Goal: Transaction & Acquisition: Purchase product/service

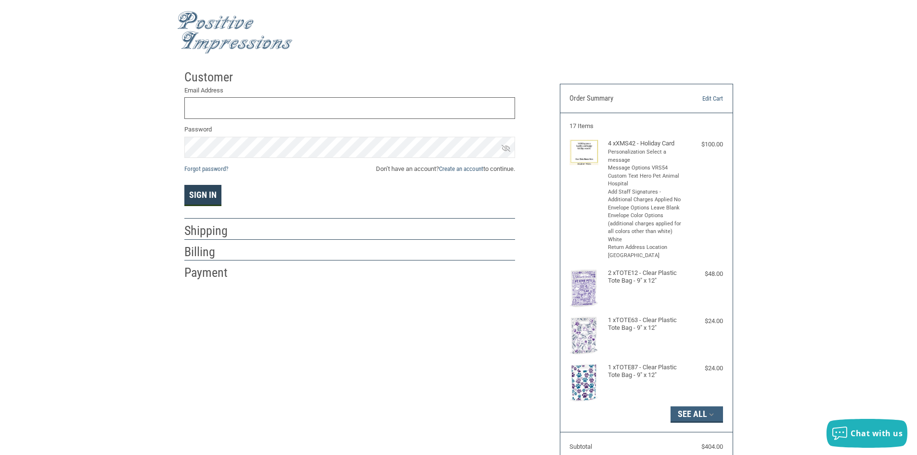
type input "[EMAIL_ADDRESS][DOMAIN_NAME]"
click at [212, 191] on button "Sign In" at bounding box center [202, 195] width 37 height 21
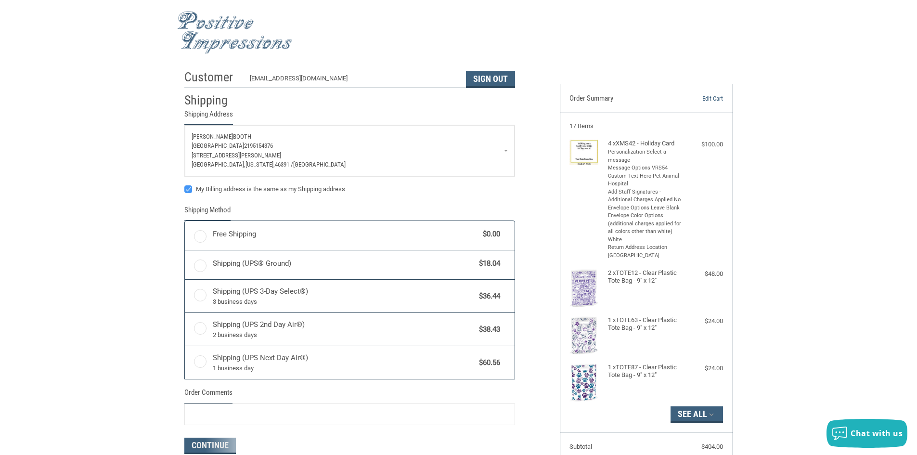
radio input "true"
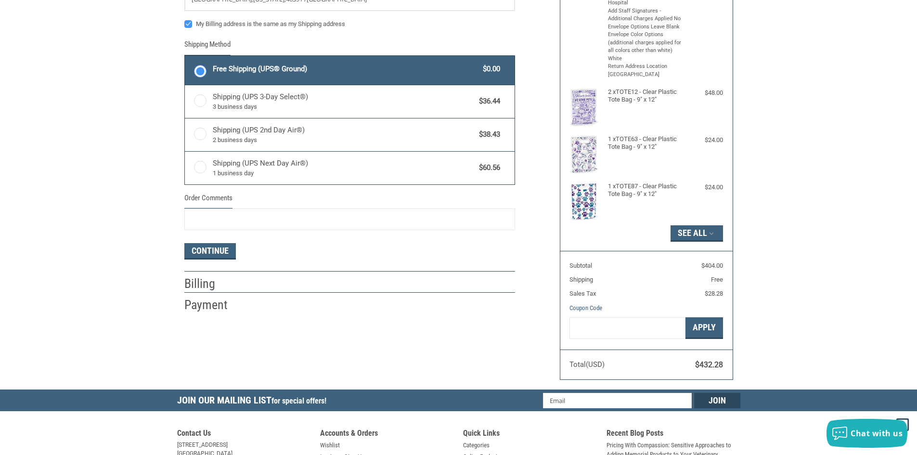
scroll to position [192, 0]
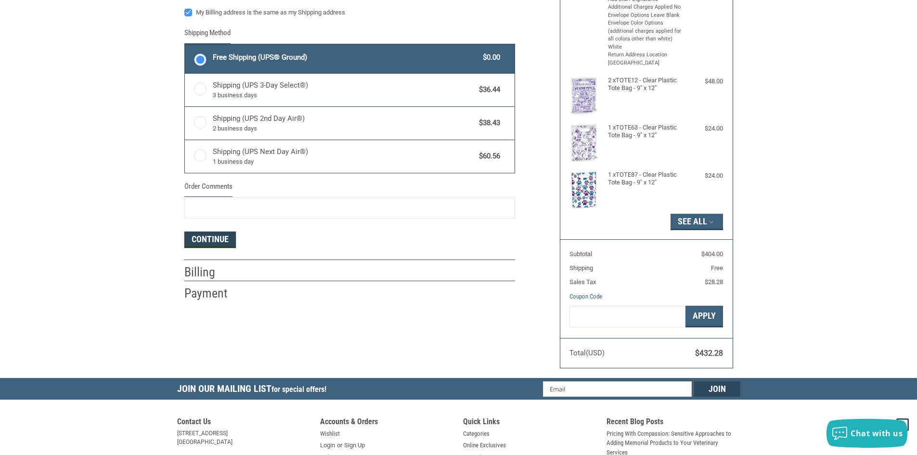
click at [206, 237] on button "Continue" at bounding box center [209, 239] width 51 height 16
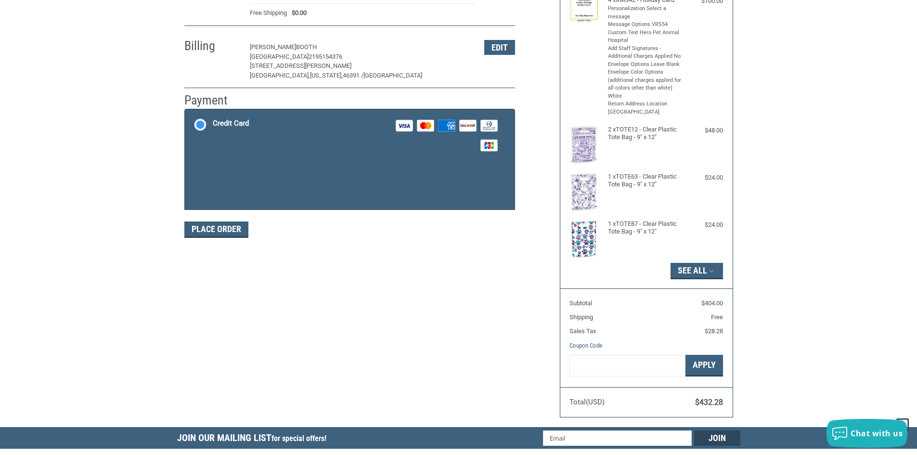
scroll to position [141, 0]
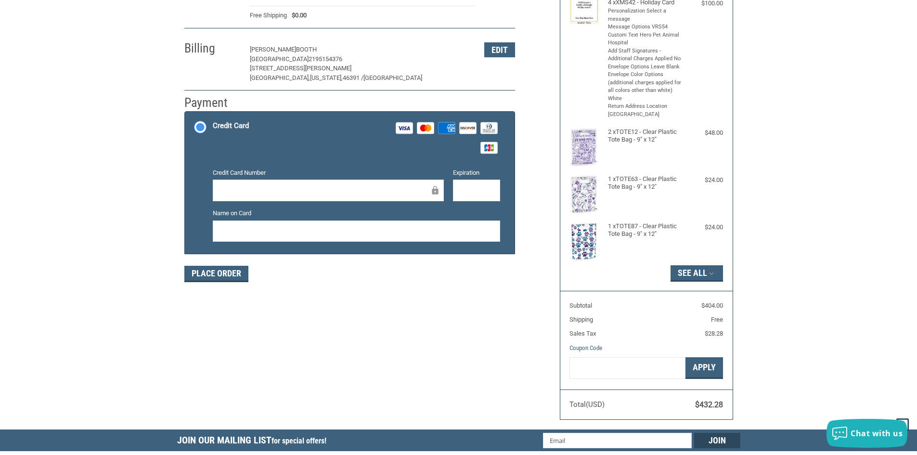
click at [233, 185] on iframe at bounding box center [324, 190] width 210 height 11
click at [213, 274] on button "Place Order" at bounding box center [216, 274] width 64 height 16
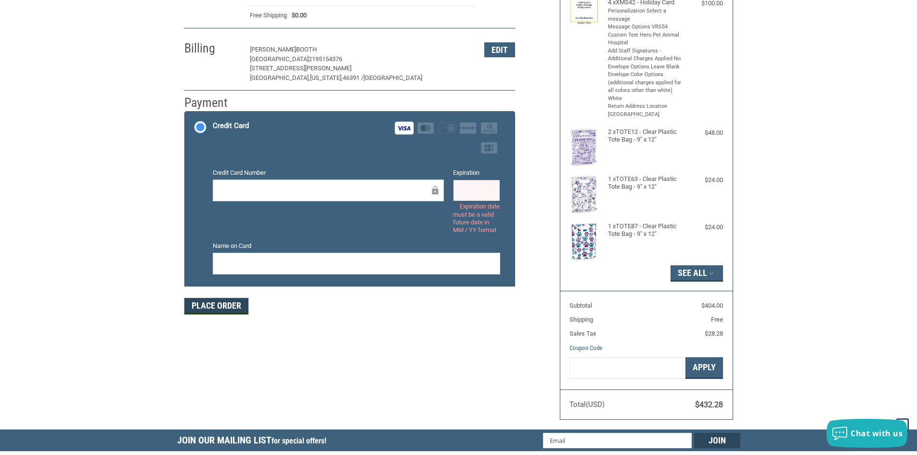
click at [208, 314] on button "Place Order" at bounding box center [216, 306] width 64 height 16
click at [219, 314] on button "Place Order" at bounding box center [216, 306] width 64 height 16
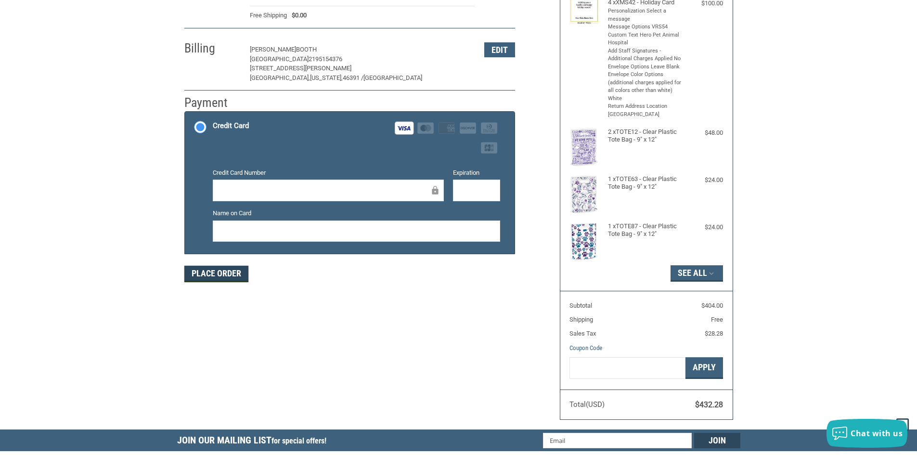
click at [220, 276] on button "Place Order" at bounding box center [216, 274] width 64 height 16
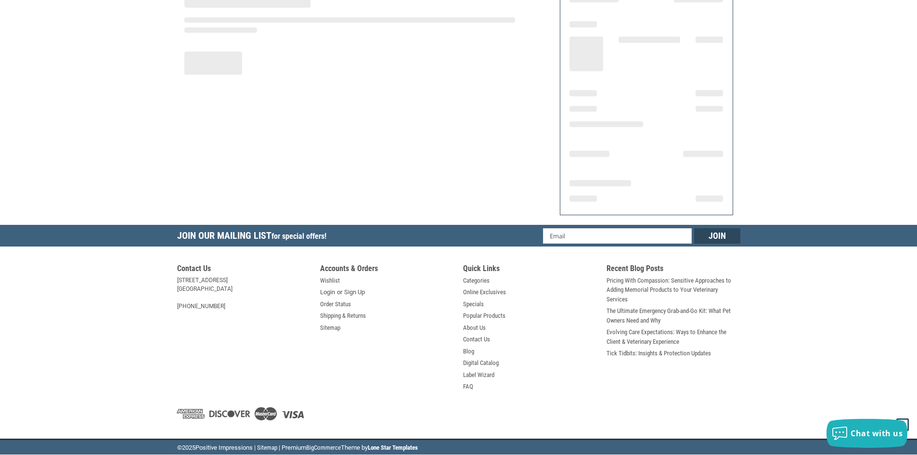
scroll to position [99, 0]
